Goal: Information Seeking & Learning: Find specific page/section

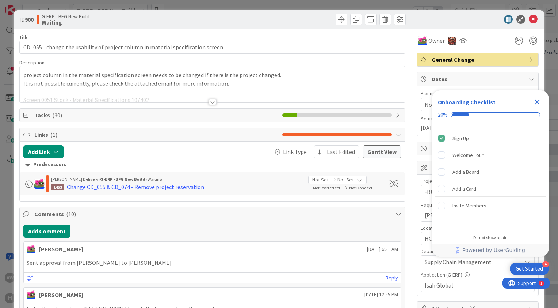
click at [152, 84] on div at bounding box center [212, 93] width 385 height 19
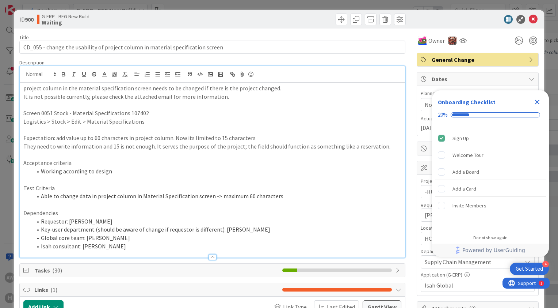
click at [212, 182] on p at bounding box center [212, 179] width 378 height 8
click at [195, 129] on p at bounding box center [212, 130] width 378 height 8
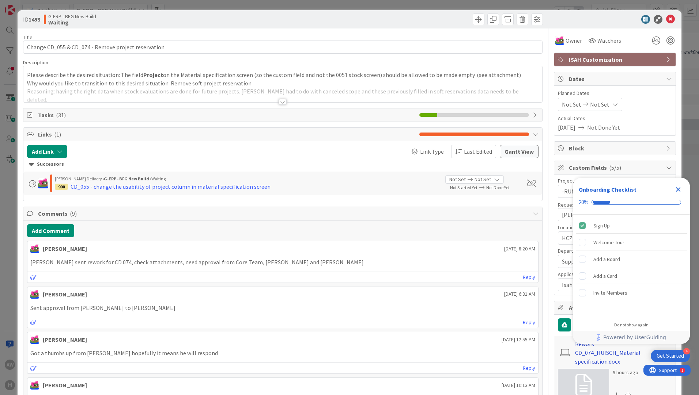
click at [558, 307] on link "Rework CD_074_HUISCH_Material specification.docx" at bounding box center [617, 353] width 85 height 26
click at [558, 193] on icon "Close Checklist" at bounding box center [677, 189] width 9 height 9
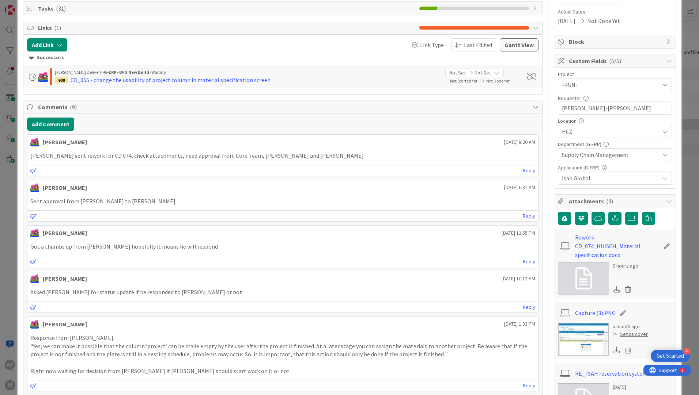
scroll to position [110, 0]
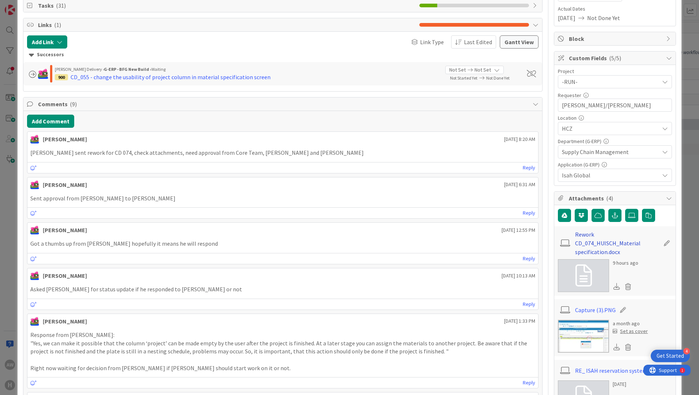
click at [558, 238] on link "Rework CD_074_HUISCH_Material specification.docx" at bounding box center [617, 243] width 85 height 26
